Goal: Task Accomplishment & Management: Manage account settings

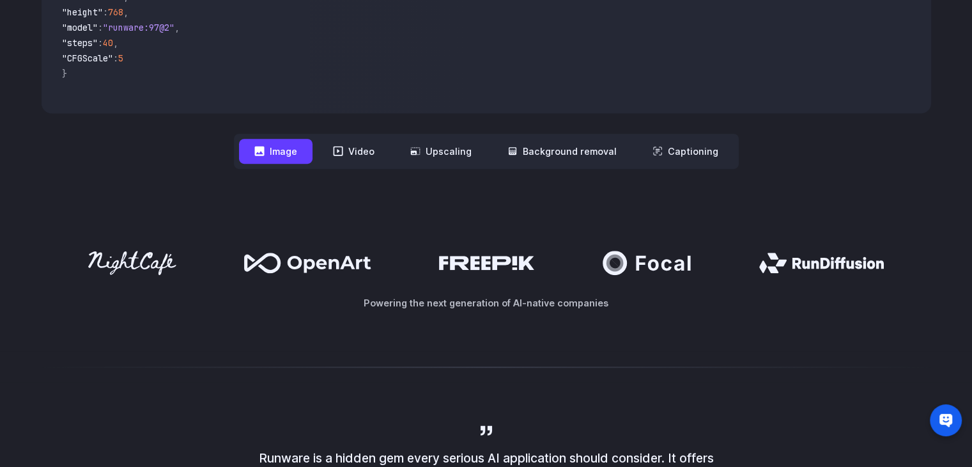
scroll to position [384, 0]
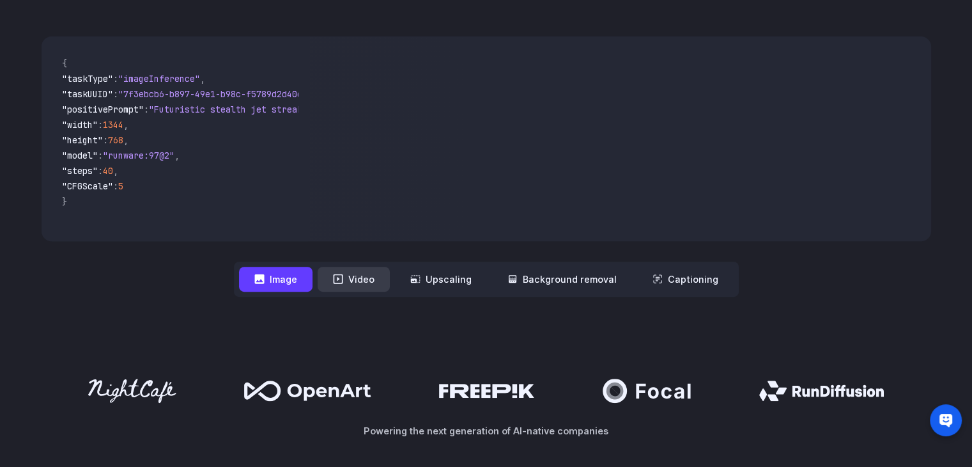
click at [352, 287] on button "Video" at bounding box center [354, 279] width 72 height 25
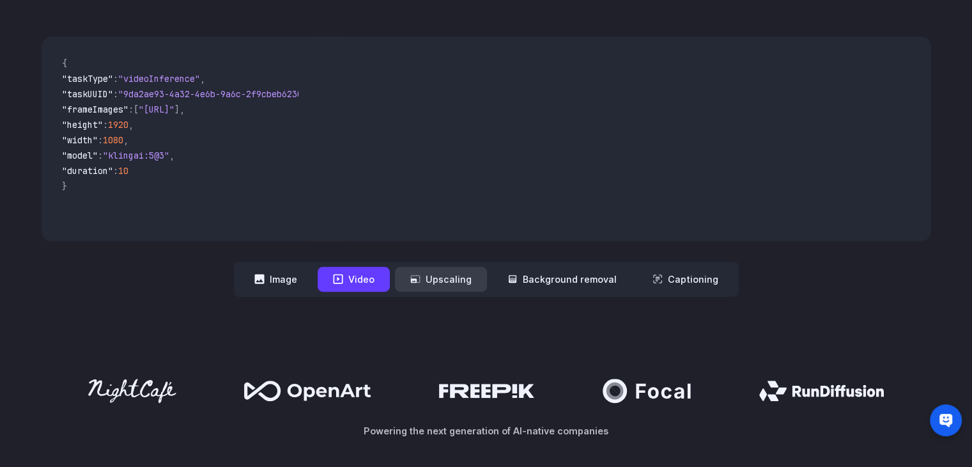
click at [428, 276] on button "Upscaling" at bounding box center [441, 279] width 92 height 25
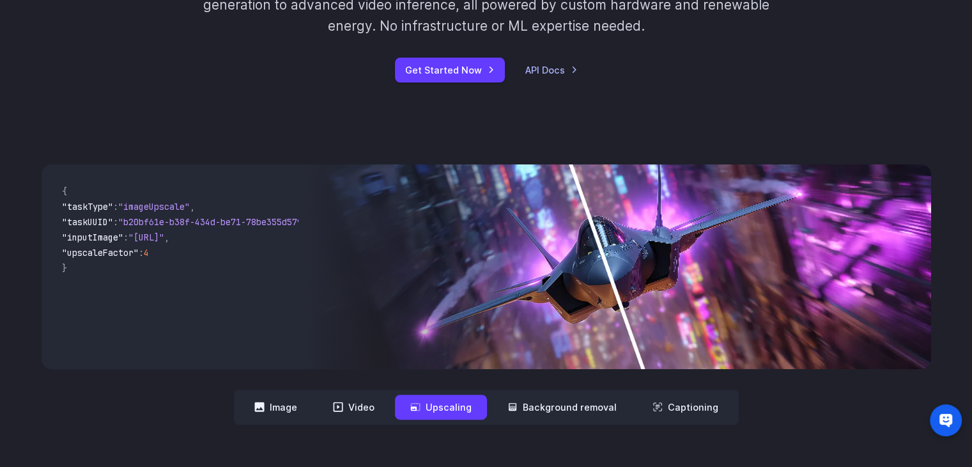
scroll to position [320, 0]
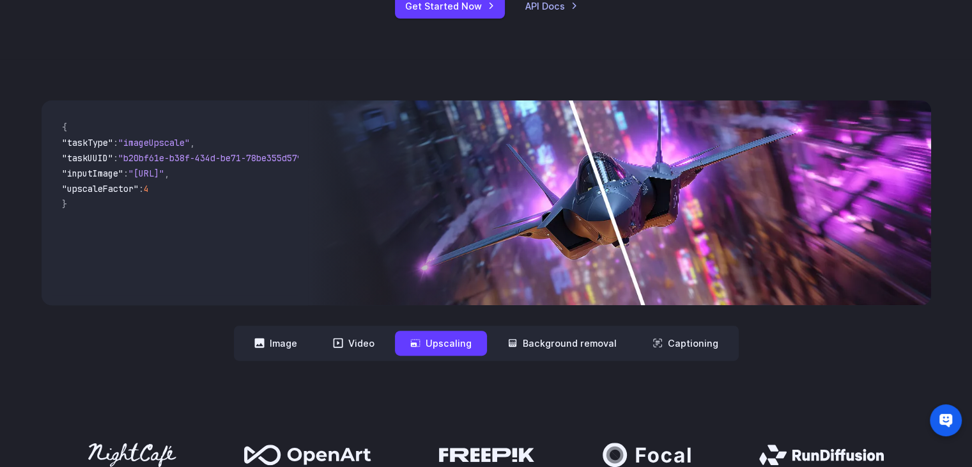
click at [566, 329] on nav "**********" at bounding box center [486, 342] width 505 height 35
click at [568, 339] on button "Background removal" at bounding box center [562, 342] width 140 height 25
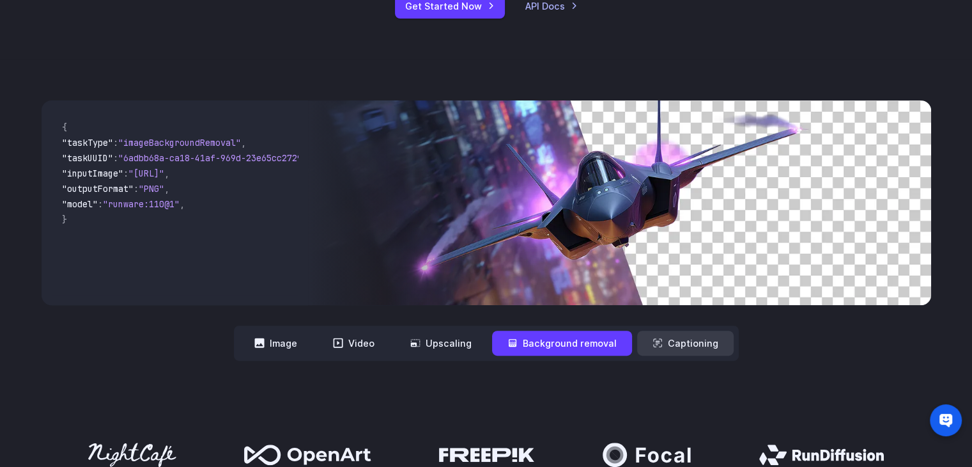
click at [675, 345] on button "Captioning" at bounding box center [685, 342] width 97 height 25
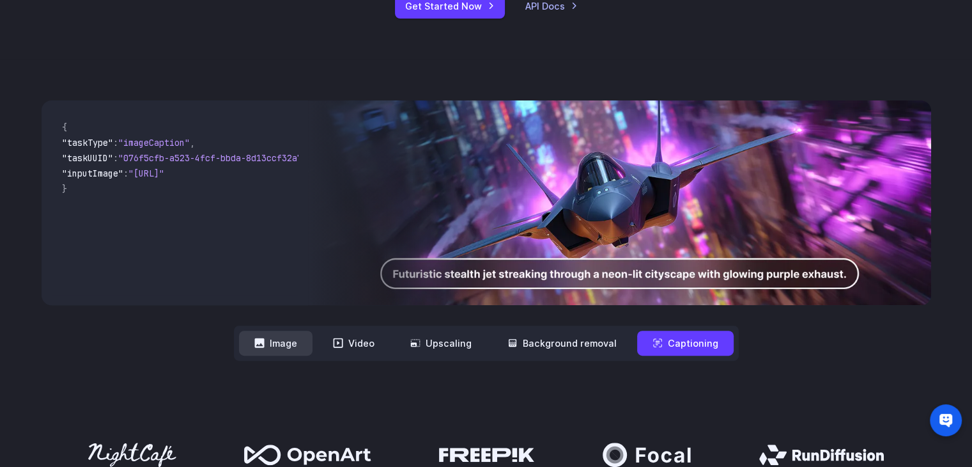
click at [293, 348] on button "Image" at bounding box center [276, 342] width 74 height 25
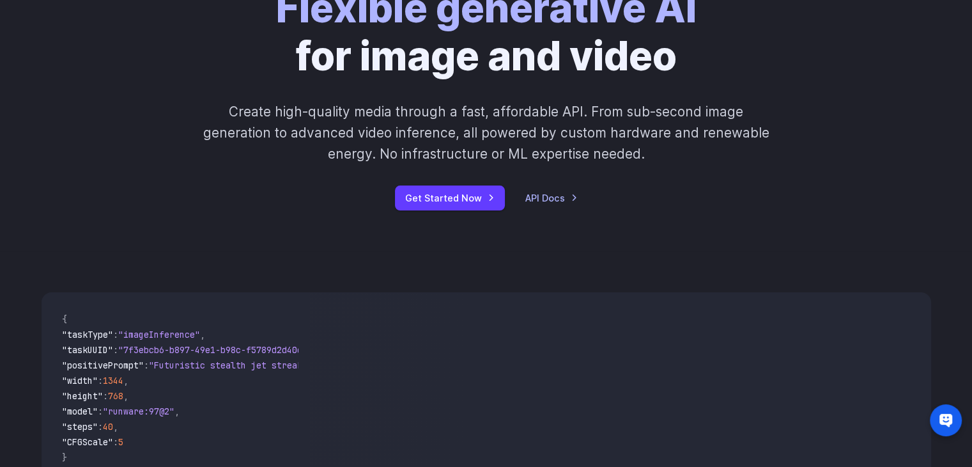
scroll to position [0, 0]
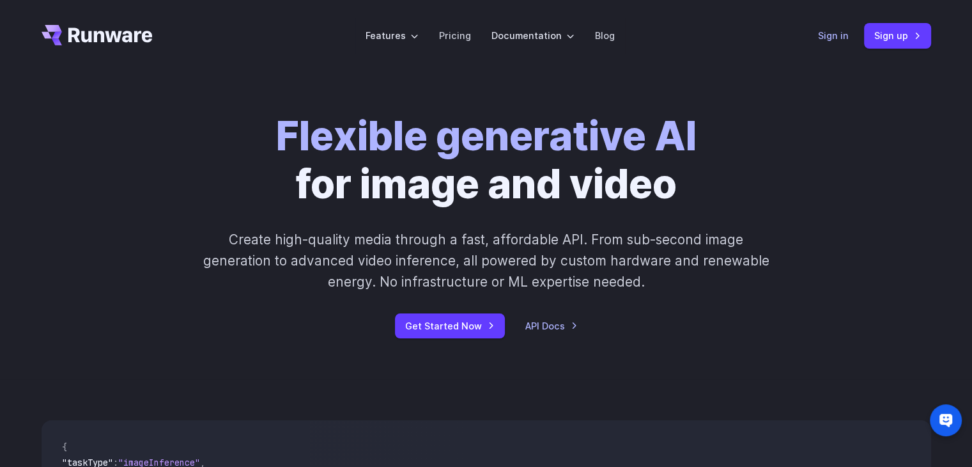
click at [837, 30] on link "Sign in" at bounding box center [833, 35] width 31 height 15
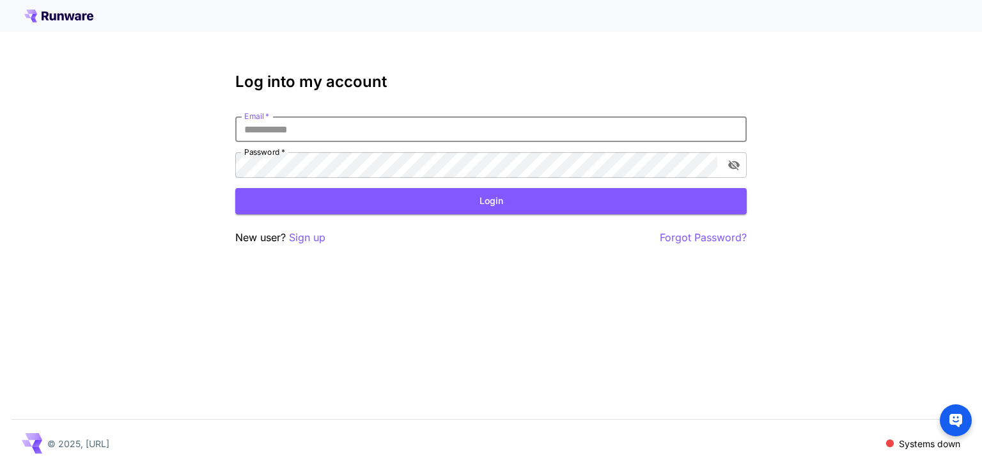
click at [333, 128] on input "Email   *" at bounding box center [490, 129] width 511 height 26
click at [319, 239] on p "Sign up" at bounding box center [307, 237] width 36 height 16
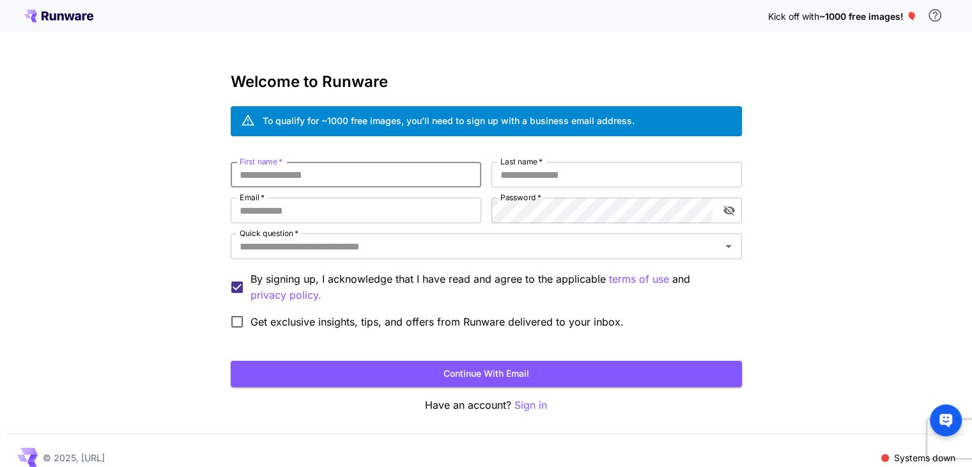
click at [382, 178] on input "First name   *" at bounding box center [356, 175] width 251 height 26
click at [515, 377] on button "Continue with email" at bounding box center [486, 374] width 511 height 26
click at [334, 180] on input "First name   *" at bounding box center [356, 175] width 251 height 26
click at [323, 182] on input "First name   *" at bounding box center [356, 175] width 251 height 26
drag, startPoint x: 756, startPoint y: 12, endPoint x: 846, endPoint y: 19, distance: 90.4
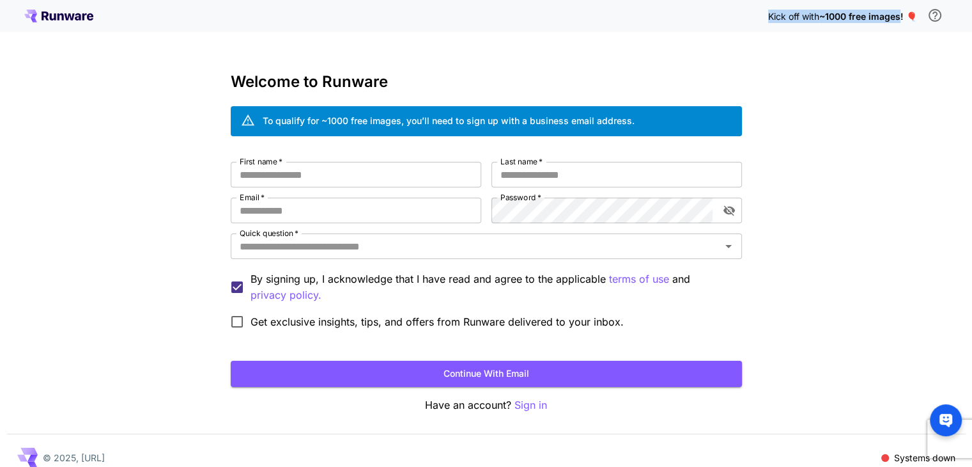
click at [900, 15] on div "Kick off with ~1000 free images! 🎈" at bounding box center [486, 16] width 924 height 27
drag, startPoint x: 876, startPoint y: 141, endPoint x: 719, endPoint y: 141, distance: 157.3
click at [875, 141] on div "Kick off with ~1000 free images! 🎈 Welcome to Runware To qualify for ~1000 free…" at bounding box center [486, 240] width 972 height 481
click at [299, 182] on input "First name   *" at bounding box center [356, 175] width 251 height 26
type input "*********"
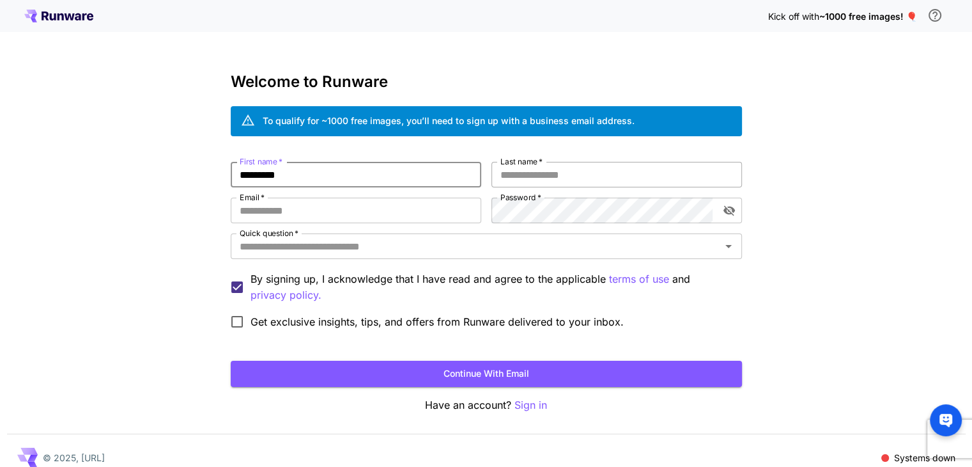
click at [508, 170] on input "Last name   *" at bounding box center [617, 175] width 251 height 26
type input "******"
click at [300, 206] on input "Email   *" at bounding box center [356, 211] width 251 height 26
type input "**********"
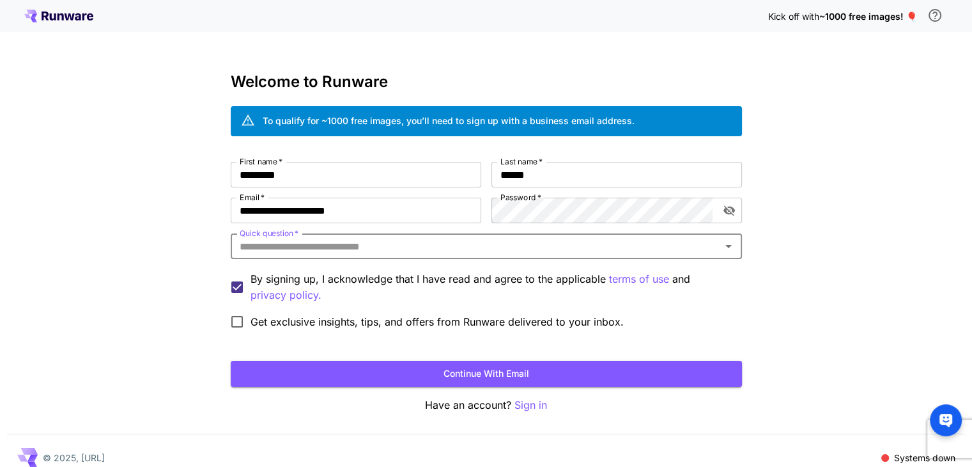
click at [349, 247] on input "Quick question   *" at bounding box center [476, 246] width 483 height 18
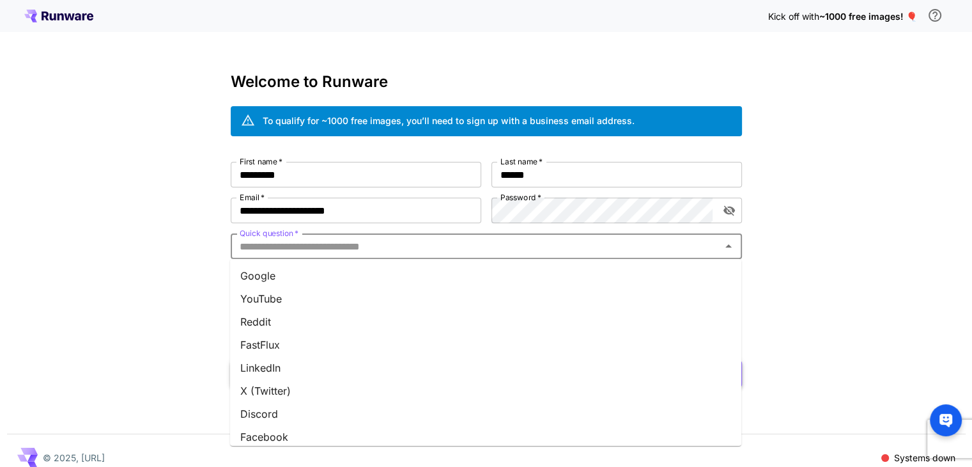
click at [276, 366] on li "LinkedIn" at bounding box center [485, 367] width 511 height 23
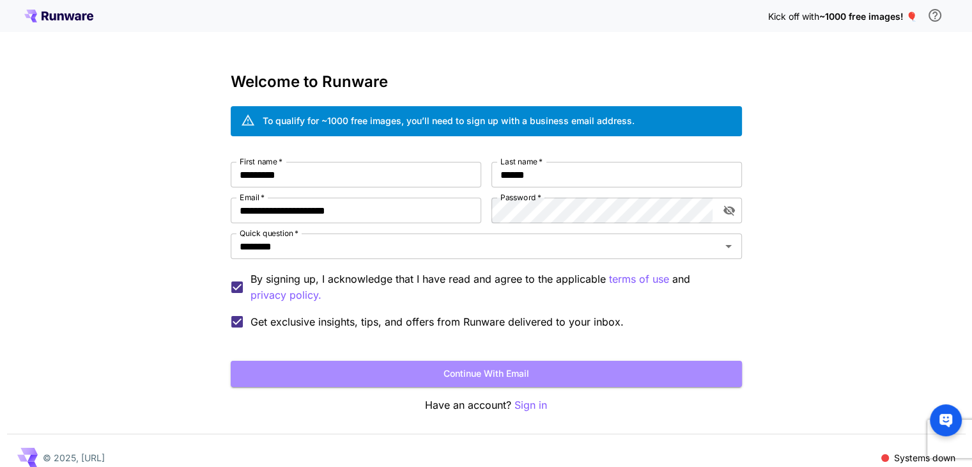
click at [409, 378] on button "Continue with email" at bounding box center [486, 374] width 511 height 26
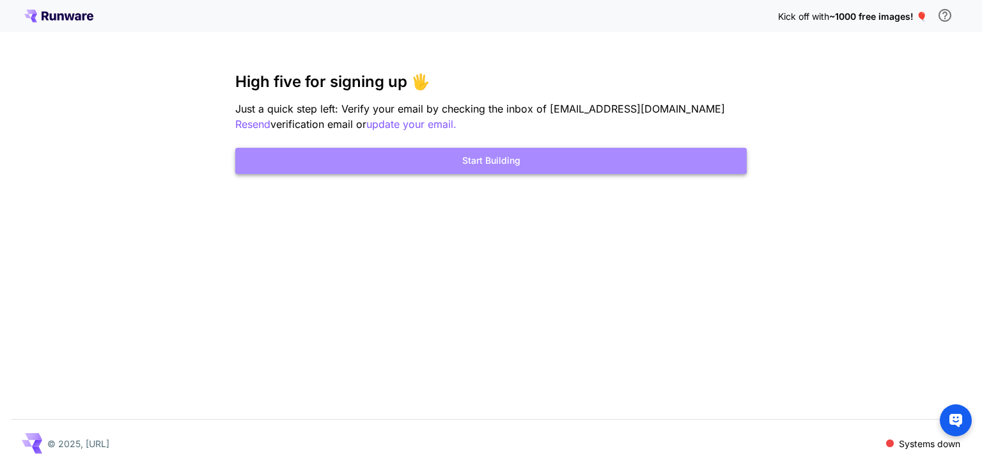
click at [527, 166] on button "Start Building" at bounding box center [490, 161] width 511 height 26
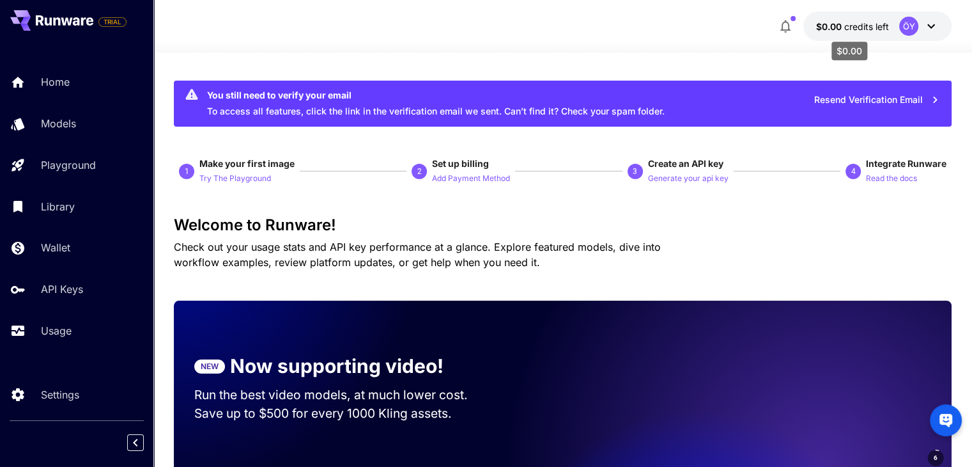
click at [884, 26] on span "credits left" at bounding box center [866, 26] width 45 height 11
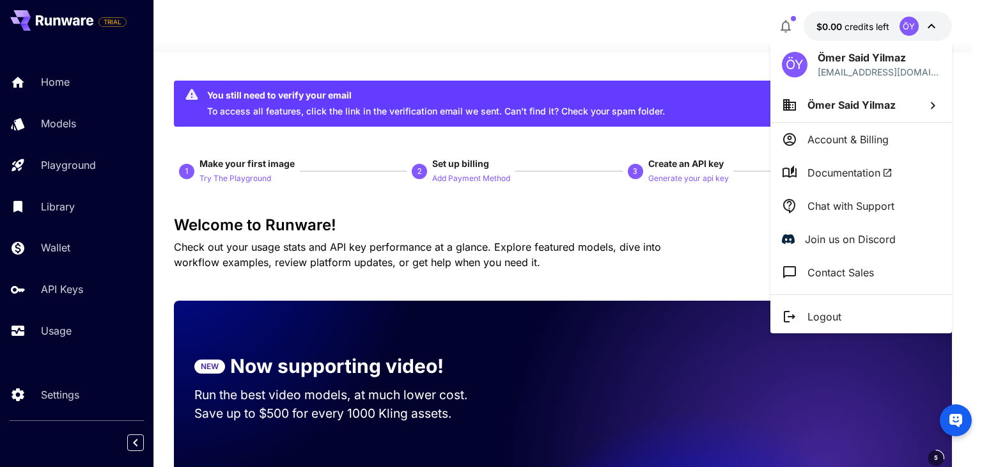
click at [563, 62] on div at bounding box center [491, 233] width 982 height 467
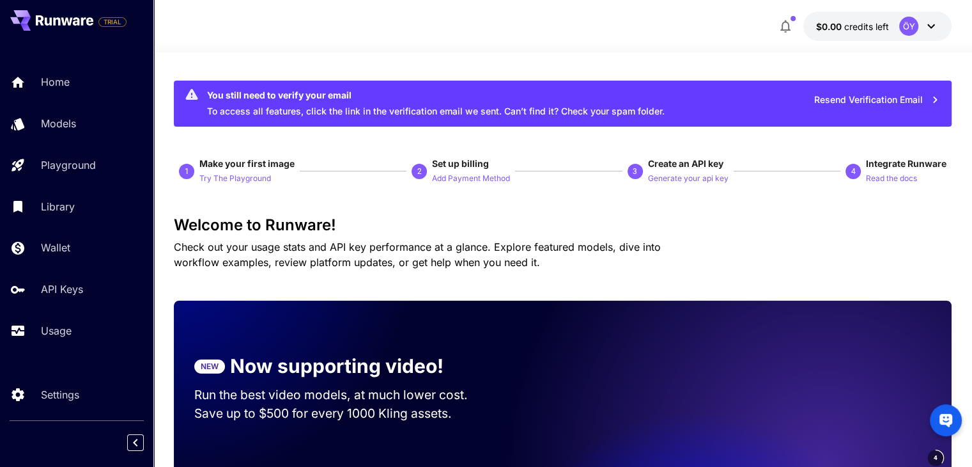
scroll to position [192, 0]
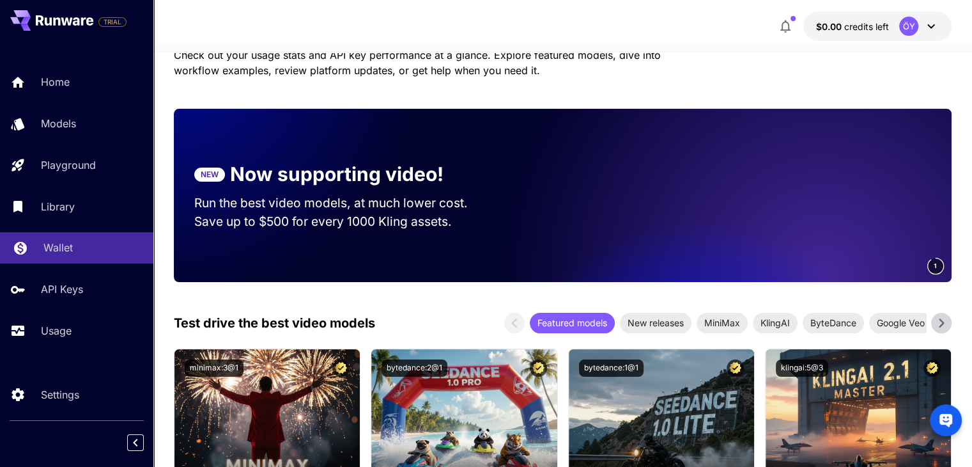
click at [58, 245] on p "Wallet" at bounding box center [57, 247] width 29 height 15
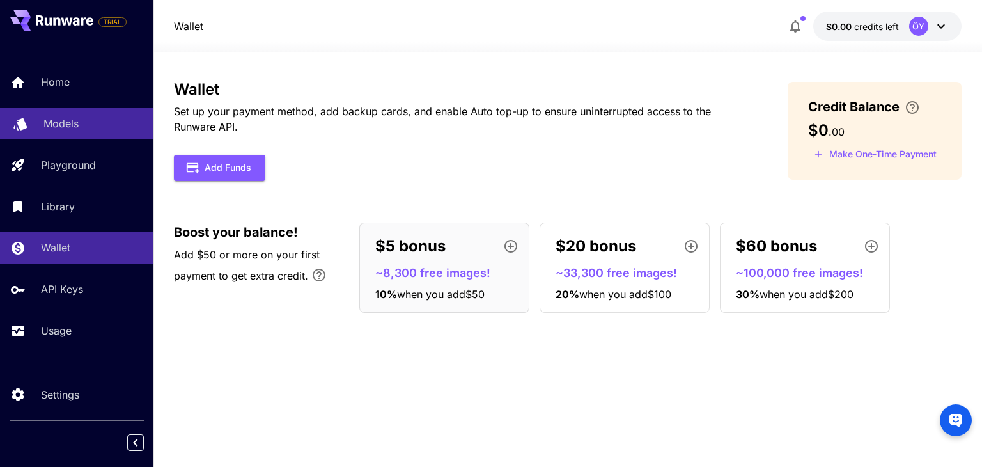
click at [54, 109] on link "Models" at bounding box center [76, 123] width 153 height 31
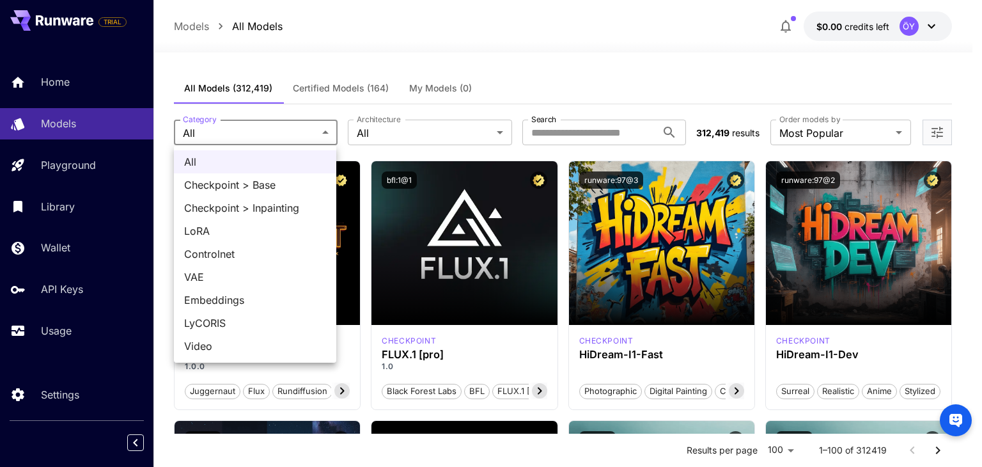
click at [379, 132] on div at bounding box center [491, 233] width 982 height 467
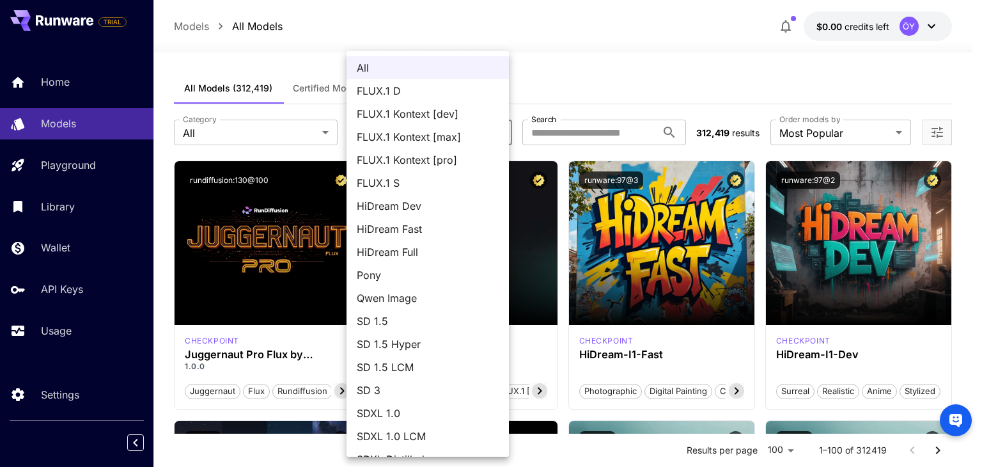
click at [625, 86] on div at bounding box center [491, 233] width 982 height 467
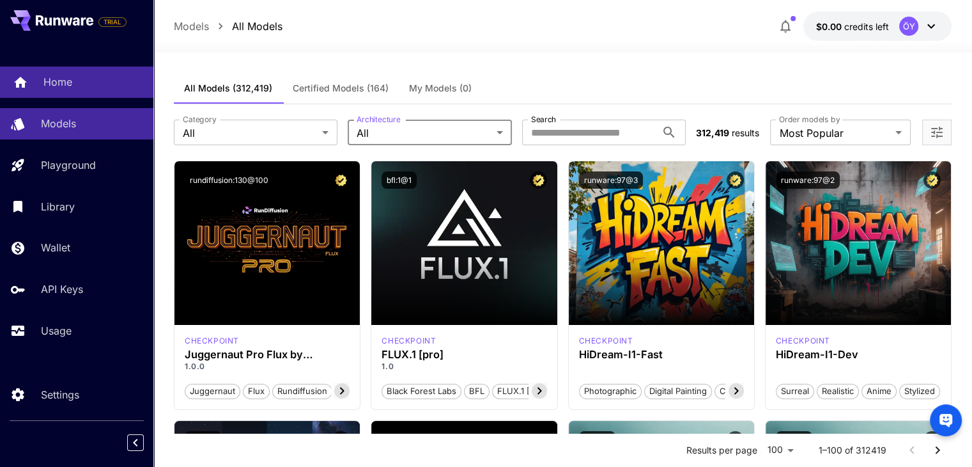
click at [36, 94] on link "Home" at bounding box center [76, 81] width 153 height 31
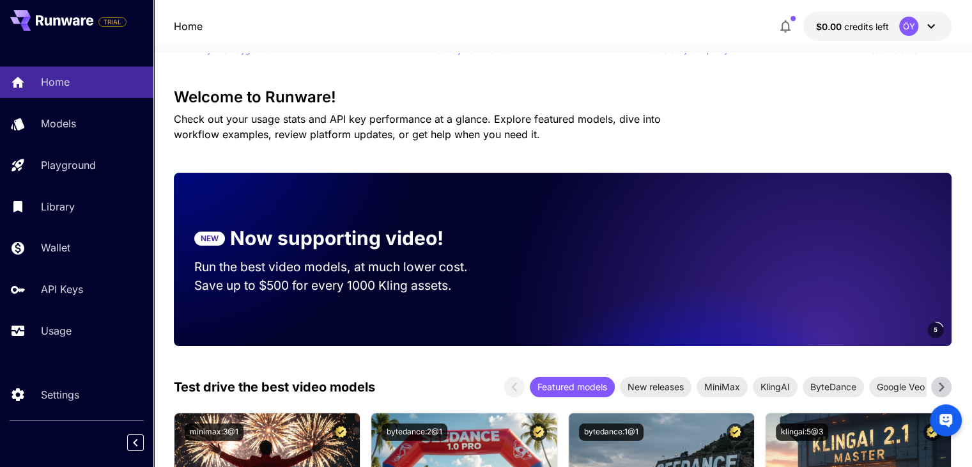
scroll to position [384, 0]
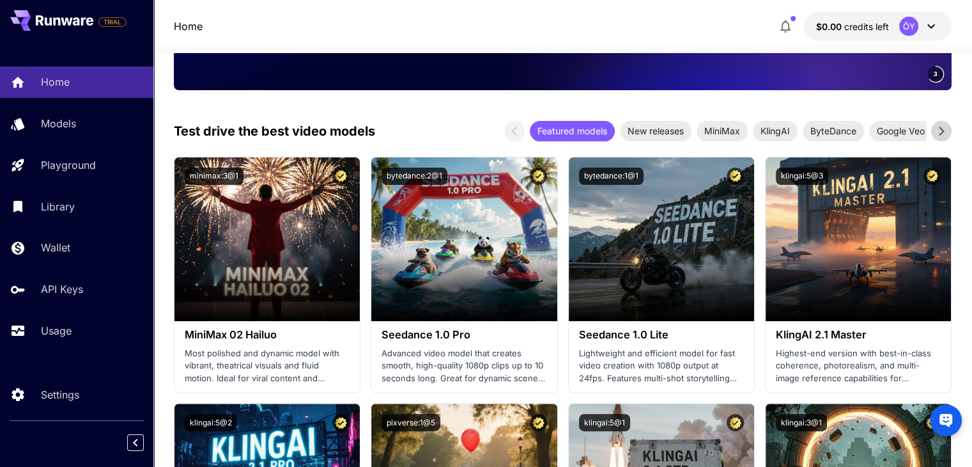
click at [944, 131] on icon at bounding box center [941, 131] width 5 height 9
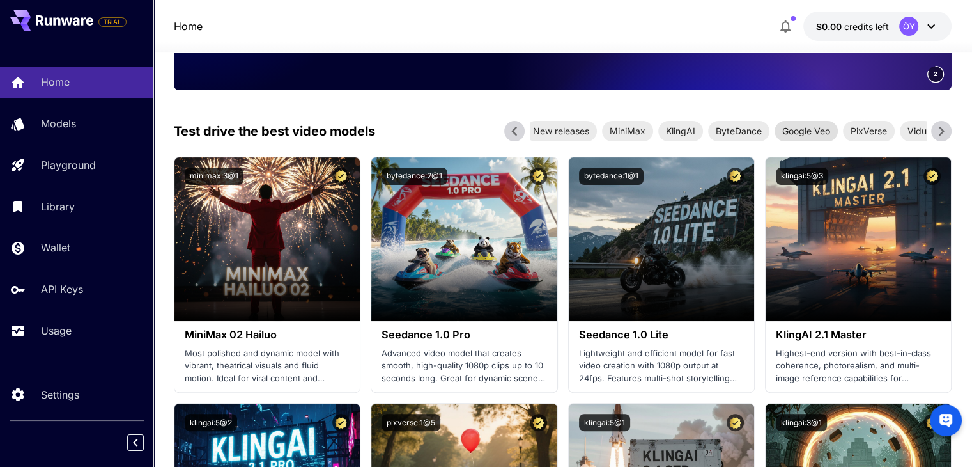
click at [813, 131] on span "Google Veo" at bounding box center [806, 130] width 63 height 13
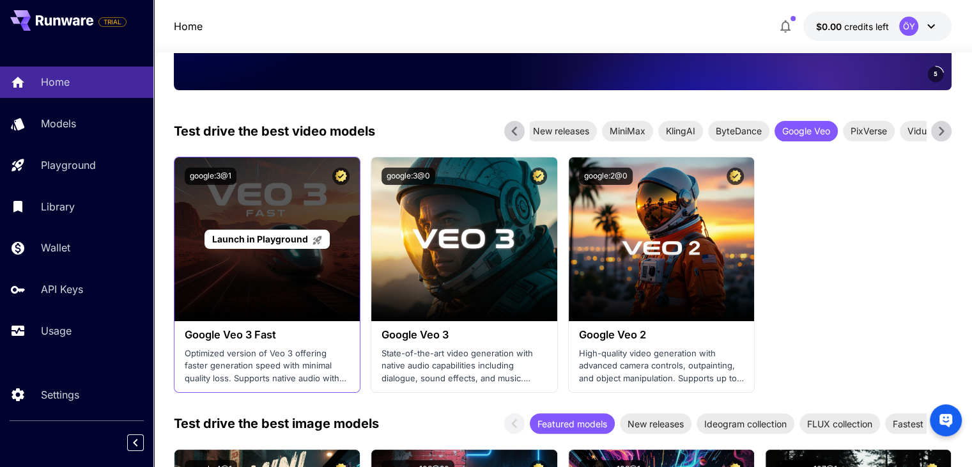
click at [228, 315] on div "Launch in Playground" at bounding box center [267, 239] width 185 height 164
click at [238, 241] on span "Launch in Playground" at bounding box center [260, 238] width 96 height 11
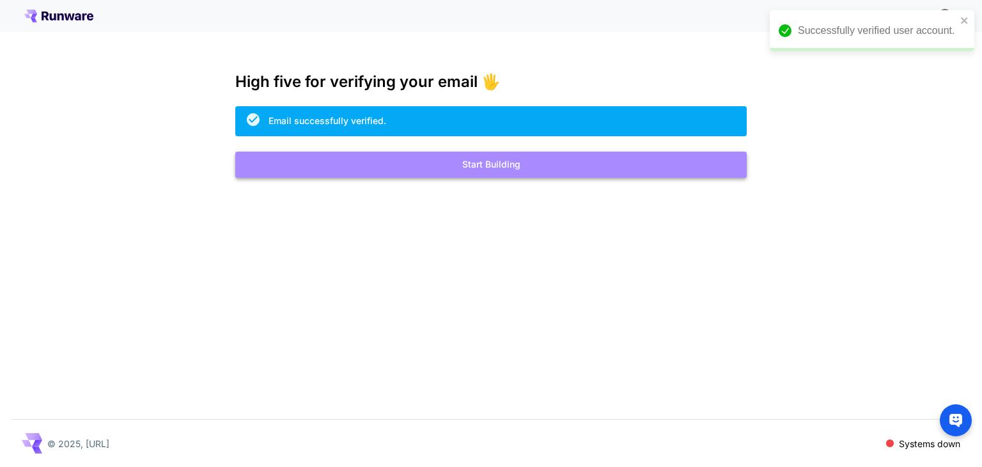
click at [548, 173] on button "Start Building" at bounding box center [490, 165] width 511 height 26
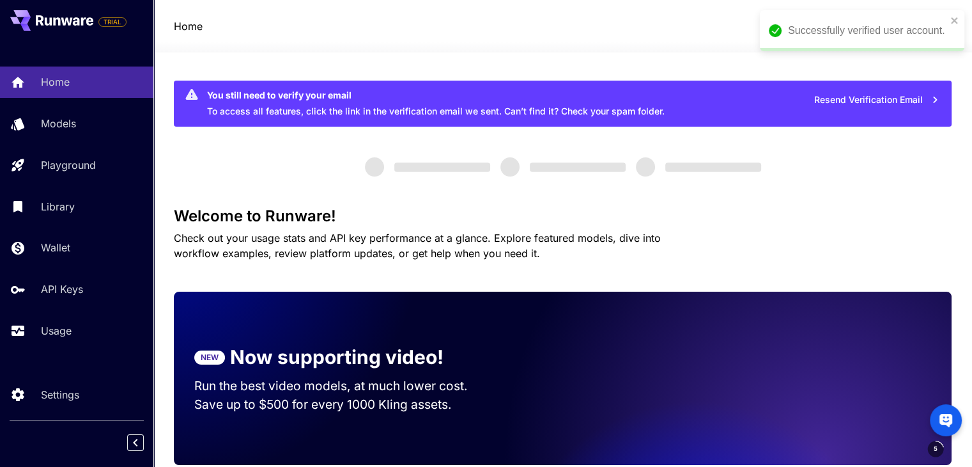
drag, startPoint x: 952, startPoint y: 13, endPoint x: 953, endPoint y: 23, distance: 9.6
click at [952, 13] on div "Successfully verified user account." at bounding box center [862, 30] width 205 height 41
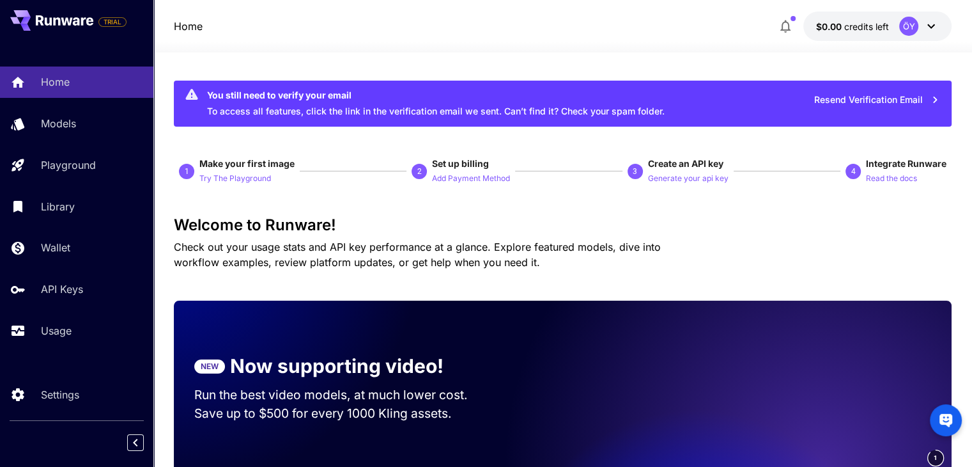
click at [912, 21] on div "ÖY" at bounding box center [908, 26] width 19 height 19
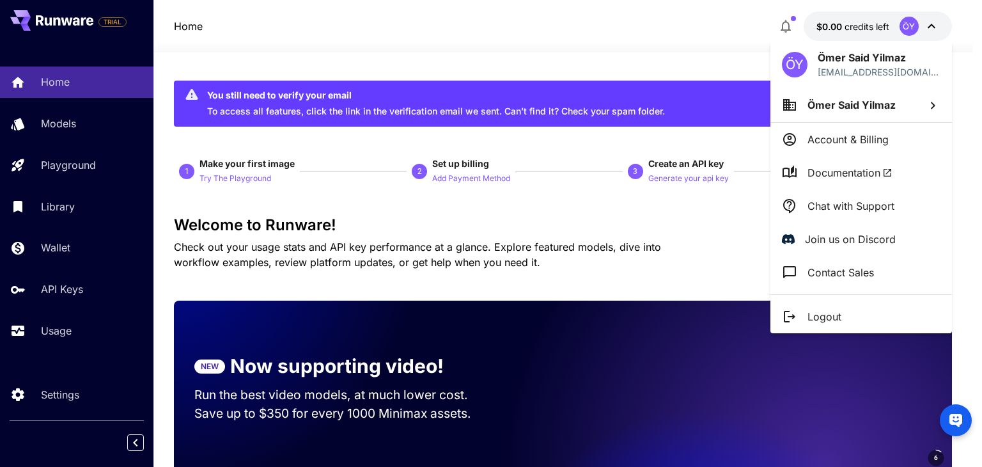
click at [846, 144] on p "Account & Billing" at bounding box center [847, 139] width 81 height 15
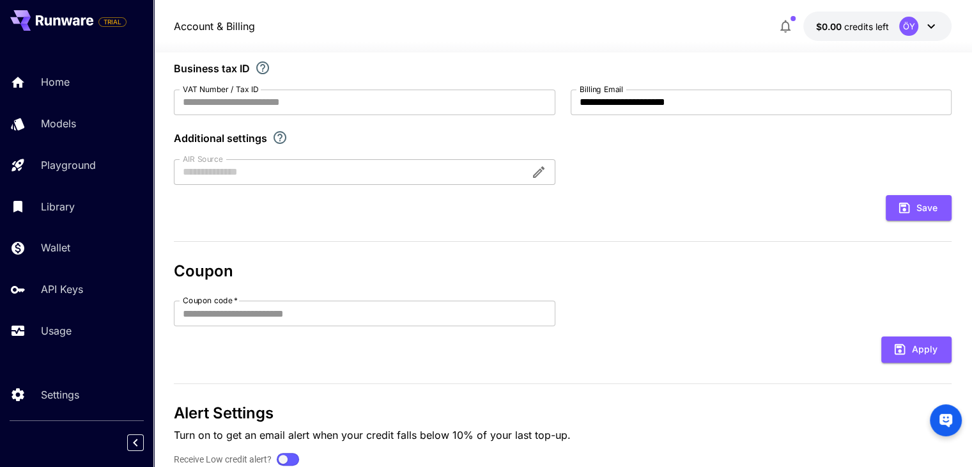
scroll to position [314, 0]
